Goal: Book appointment/travel/reservation

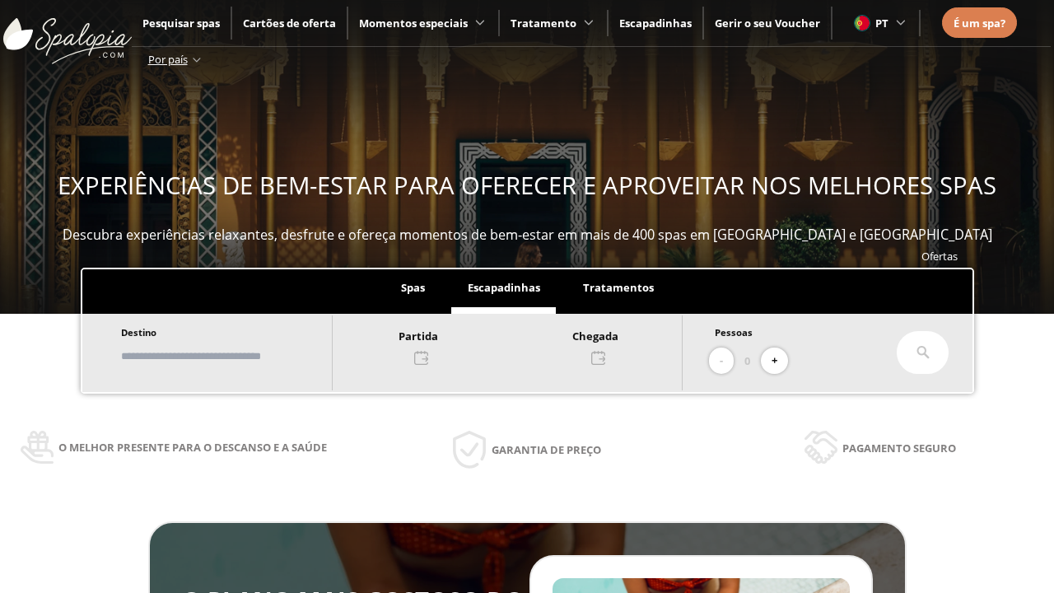
click at [232, 356] on input "text" at bounding box center [218, 356] width 205 height 29
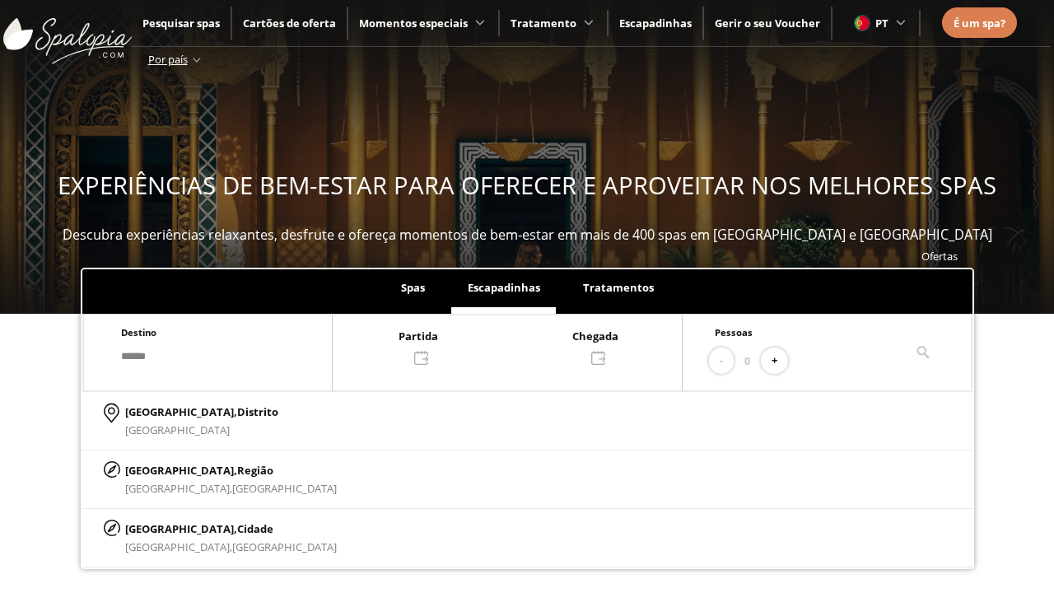
type input "******"
click at [165, 528] on p "[GEOGRAPHIC_DATA], Cidade" at bounding box center [231, 529] width 212 height 18
click at [524, 345] on div at bounding box center [507, 346] width 349 height 40
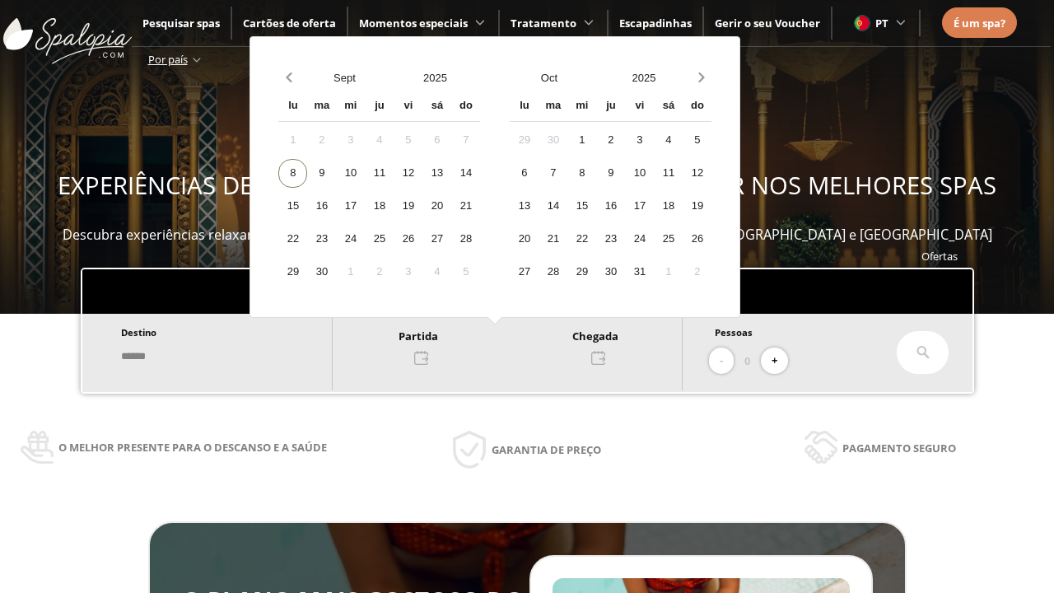
click at [365, 173] on div "10" at bounding box center [350, 173] width 29 height 29
click at [394, 173] on div "11" at bounding box center [379, 173] width 29 height 29
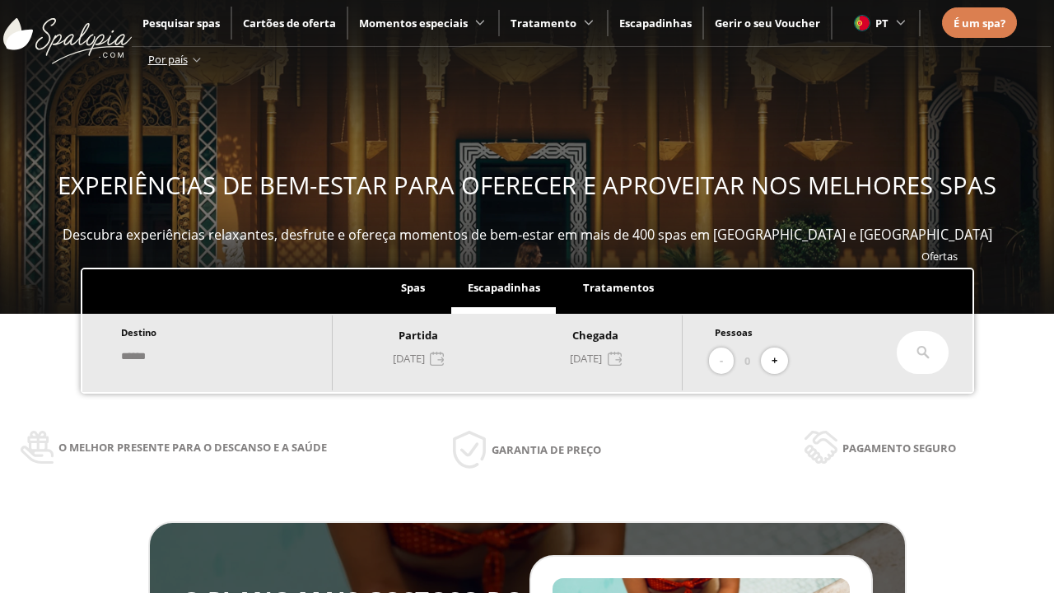
click at [780, 361] on button "+" at bounding box center [774, 360] width 27 height 27
click at [923, 352] on icon at bounding box center [922, 352] width 13 height 13
